Goal: Task Accomplishment & Management: Manage account settings

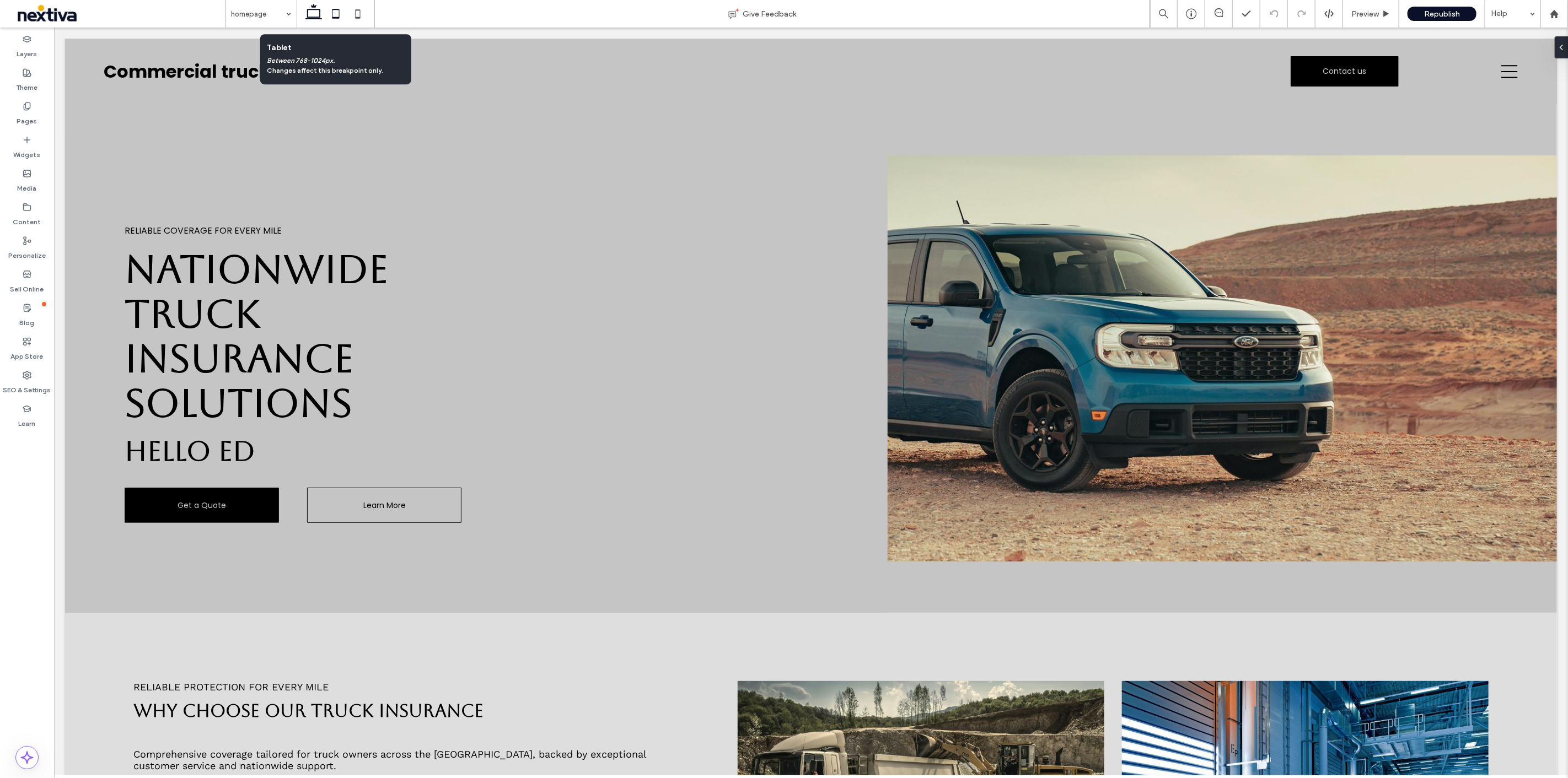
click at [333, 17] on icon at bounding box center [335, 14] width 22 height 22
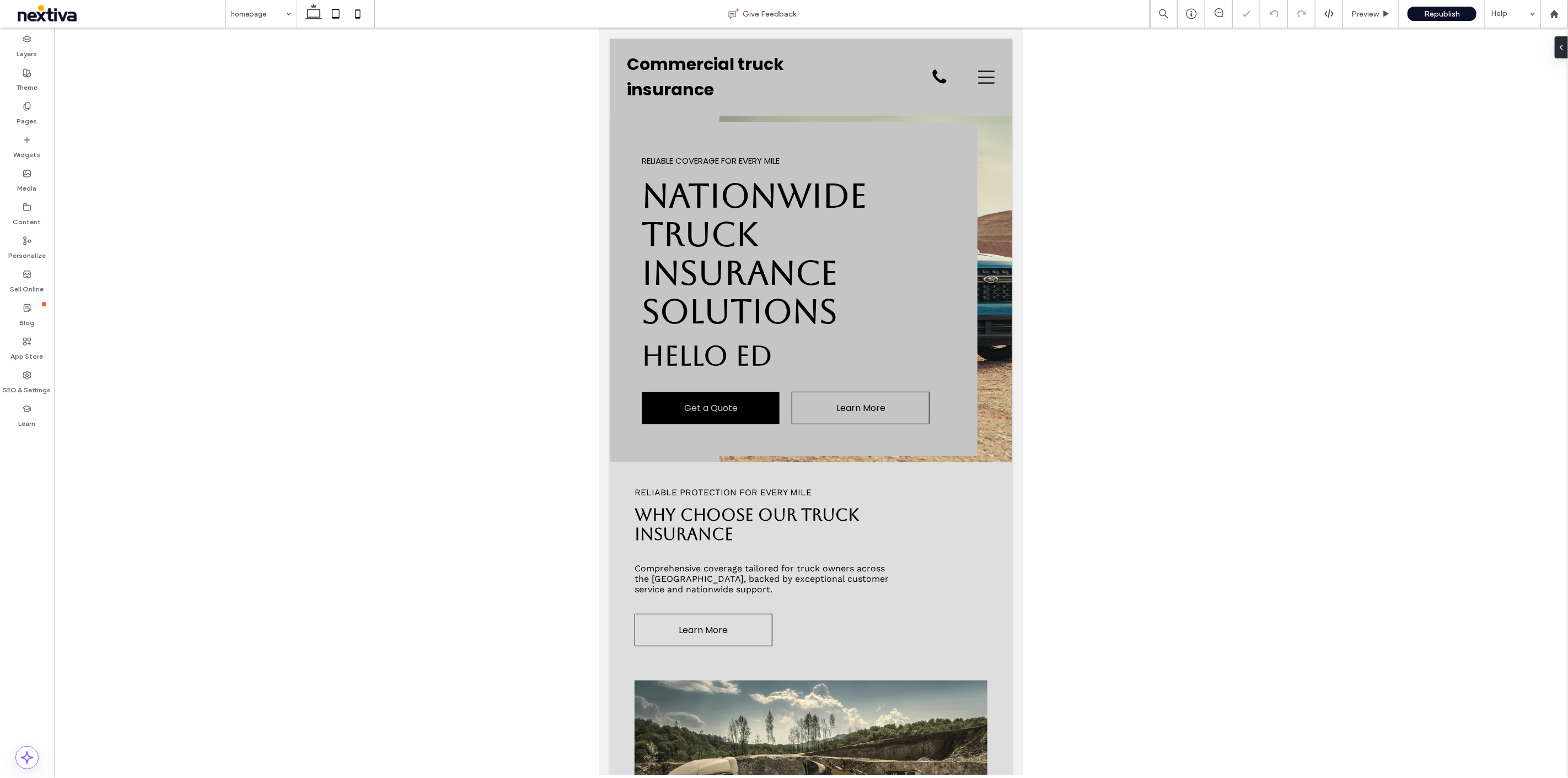
click at [357, 15] on icon at bounding box center [357, 14] width 22 height 22
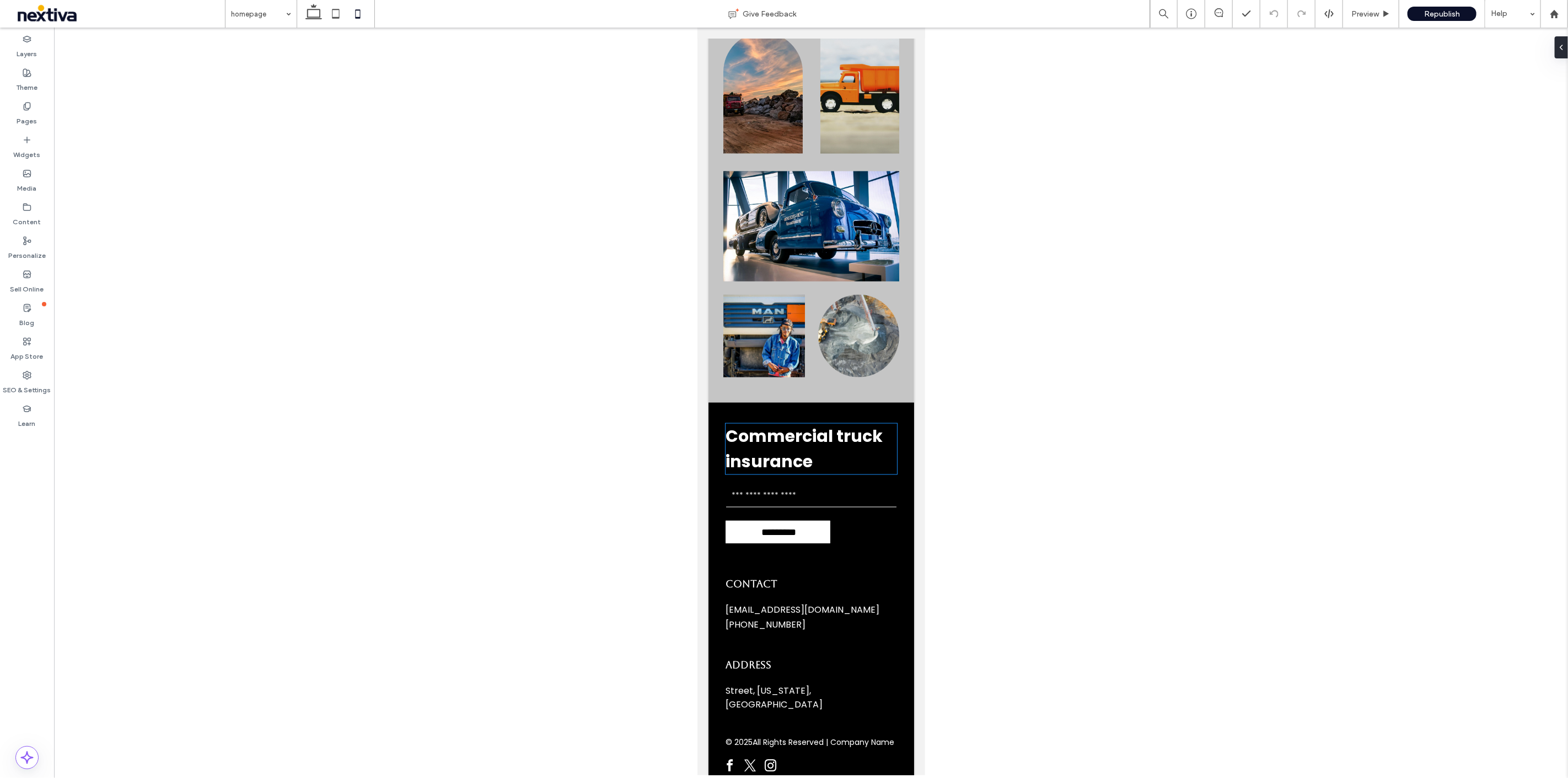
scroll to position [4422, 0]
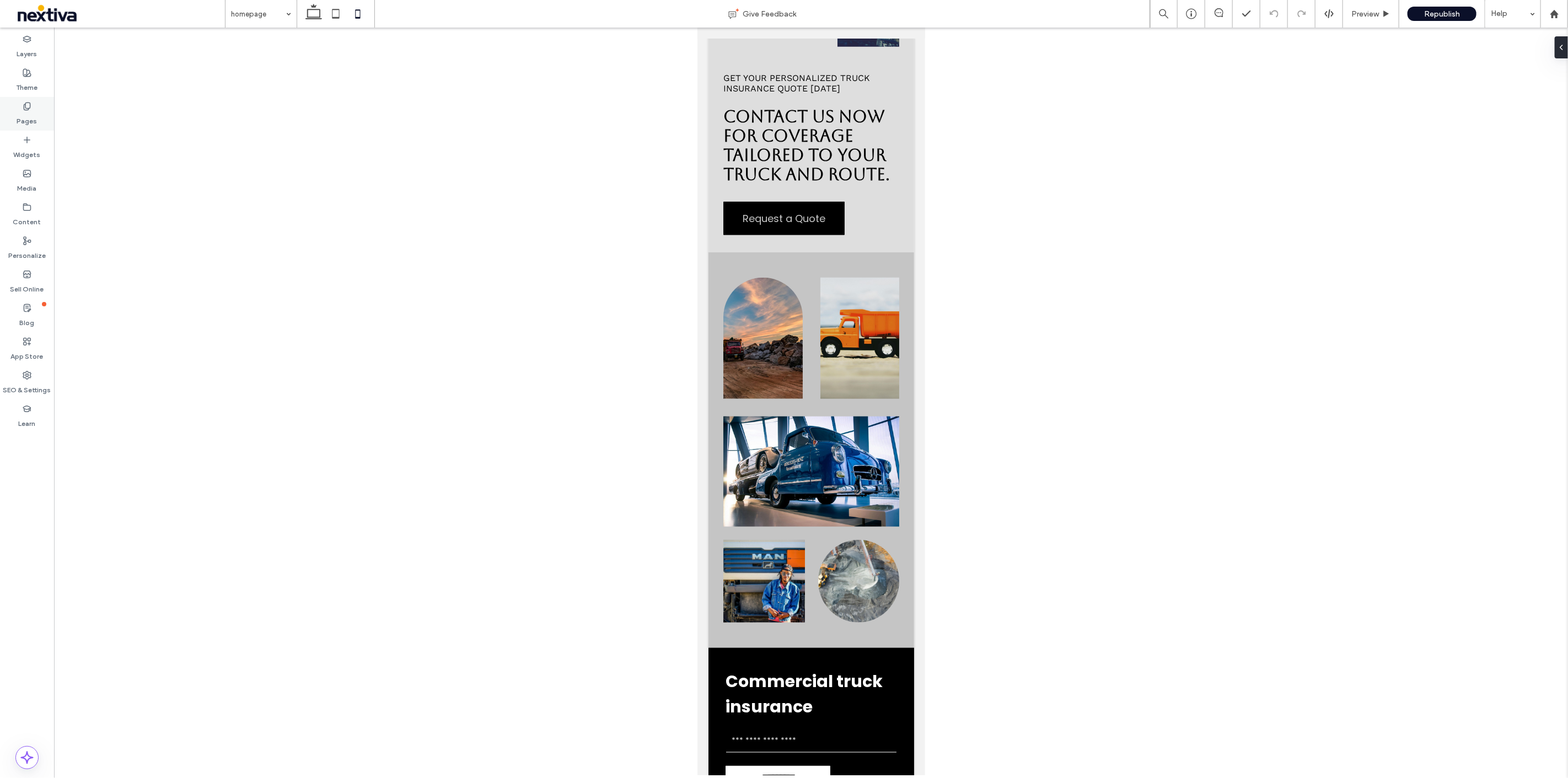
click at [39, 101] on div "Pages" at bounding box center [27, 114] width 54 height 34
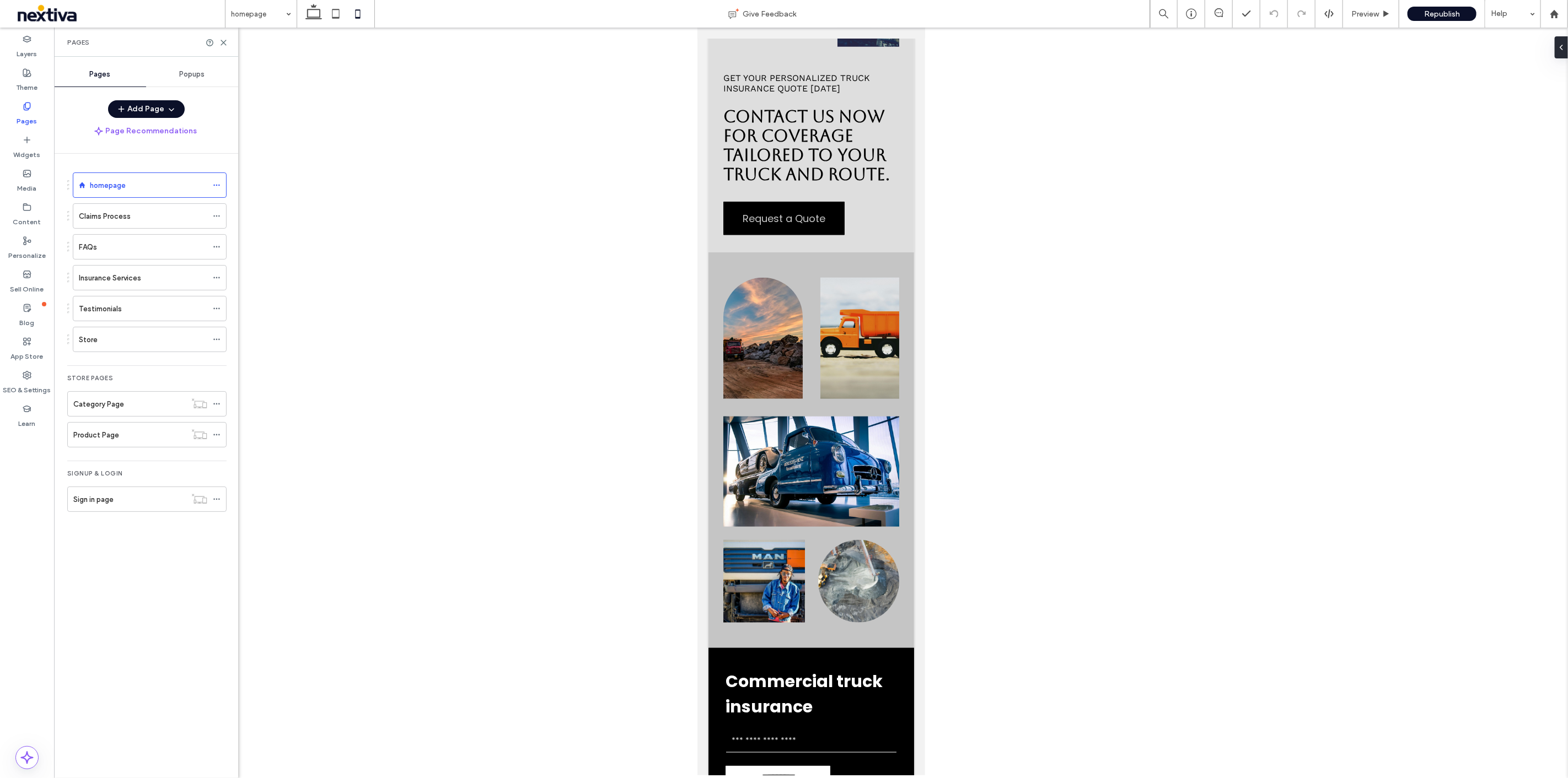
click at [53, 19] on span at bounding box center [117, 14] width 216 height 22
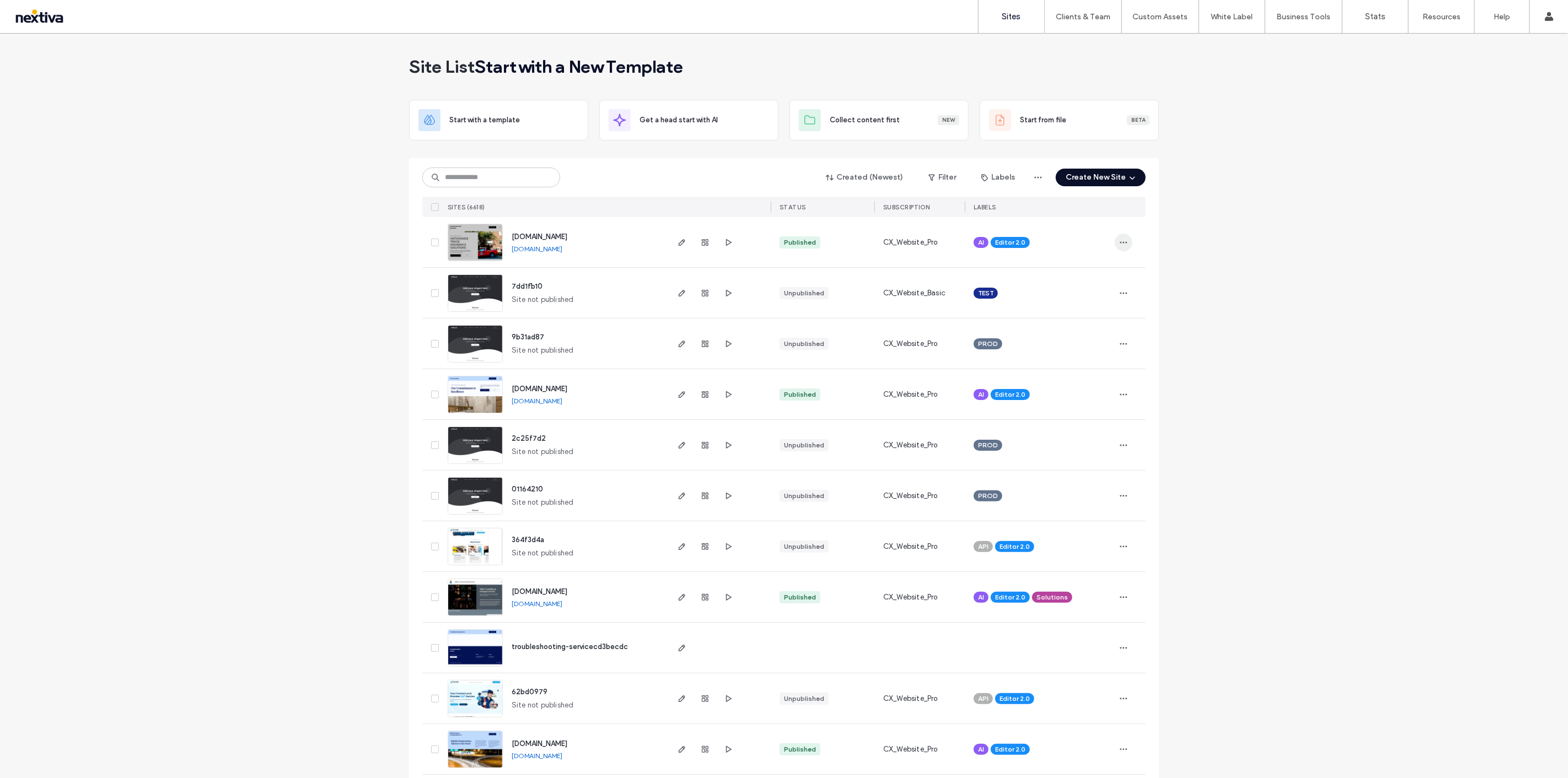
click at [1121, 242] on icon "button" at bounding box center [1124, 242] width 8 height 8
click at [682, 243] on icon "button" at bounding box center [682, 242] width 8 height 8
click at [1129, 243] on span "button" at bounding box center [1124, 242] width 18 height 18
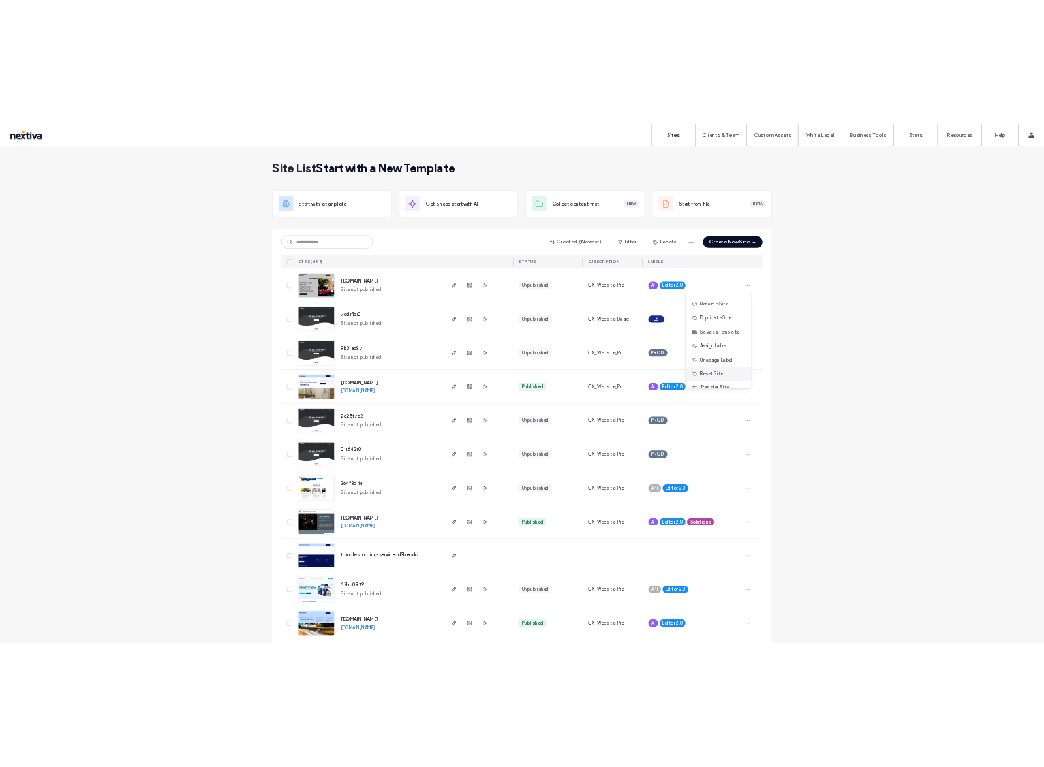
scroll to position [66, 0]
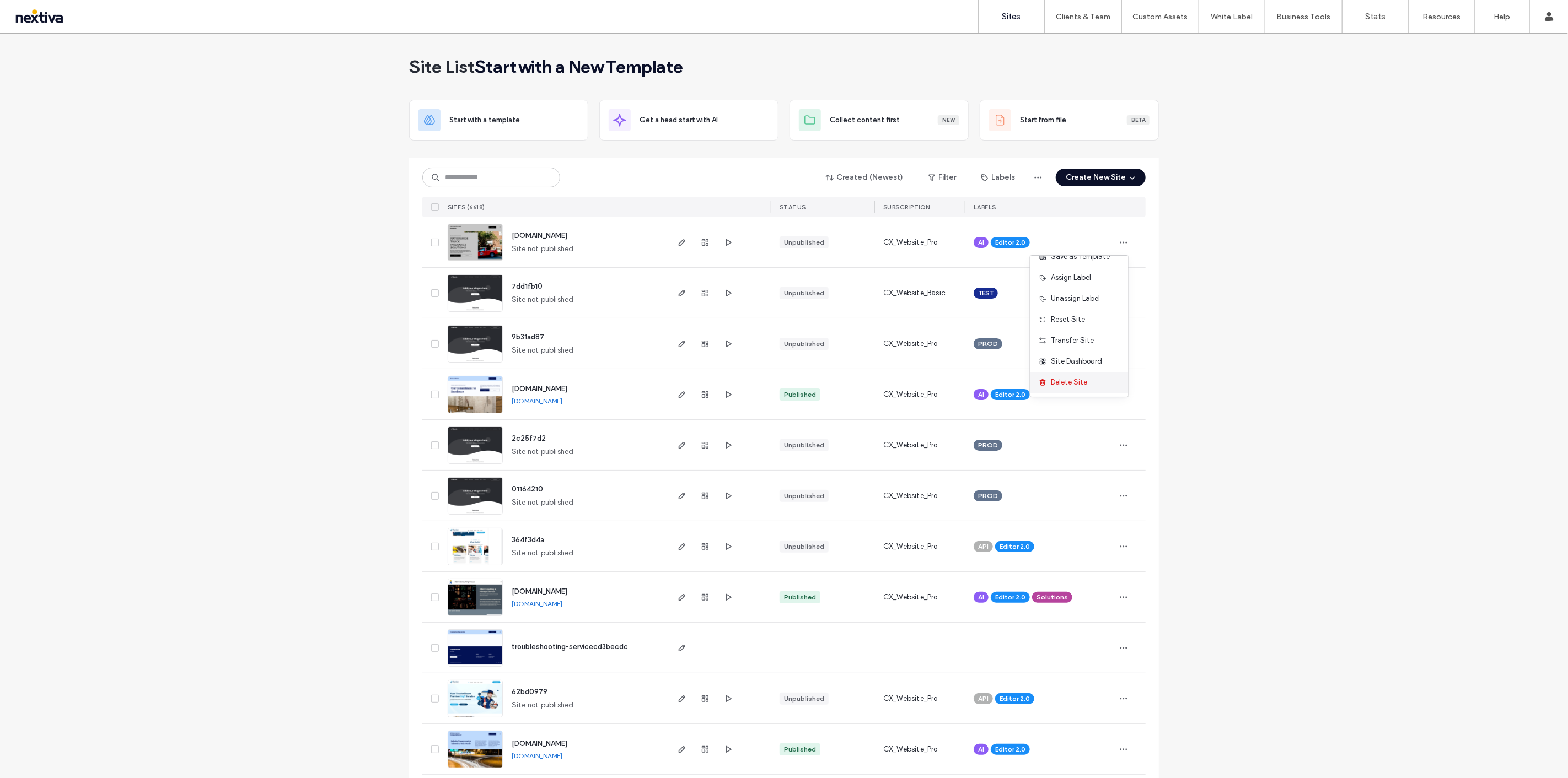
click at [1068, 375] on div "Delete Site" at bounding box center [1080, 383] width 98 height 21
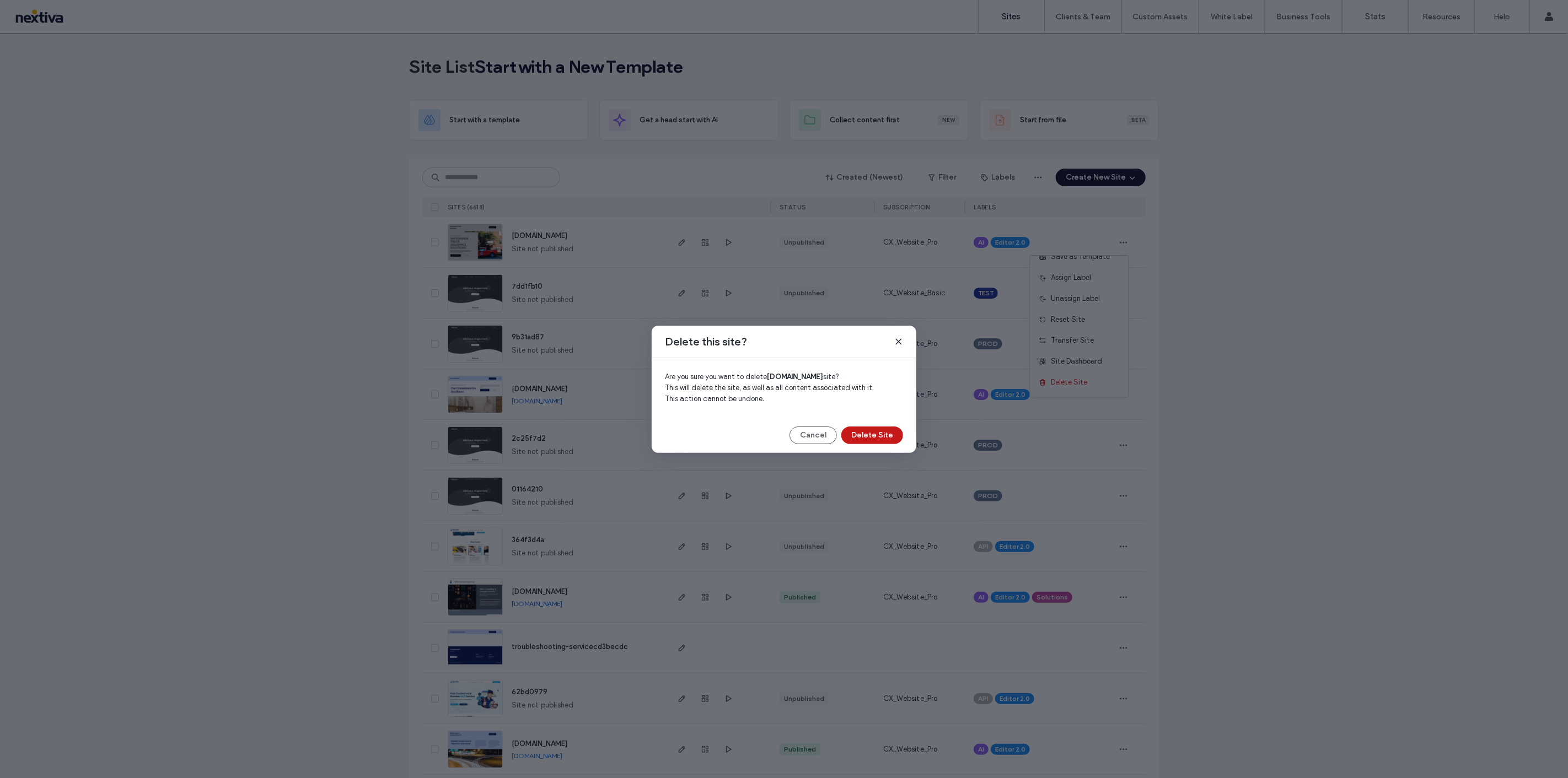
click at [879, 436] on button "Delete Site" at bounding box center [872, 435] width 62 height 18
